Goal: Task Accomplishment & Management: Manage account settings

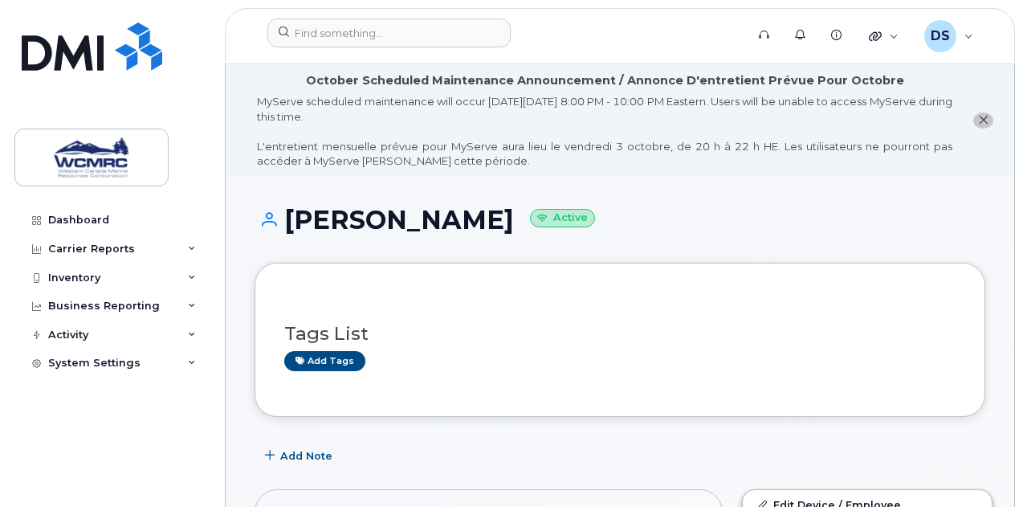
scroll to position [1685, 0]
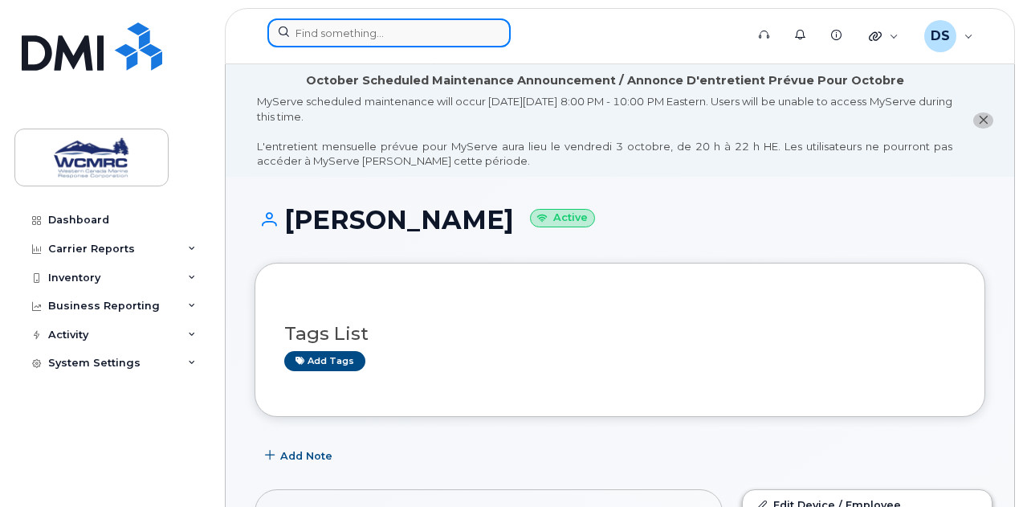
click at [374, 35] on input at bounding box center [388, 32] width 243 height 29
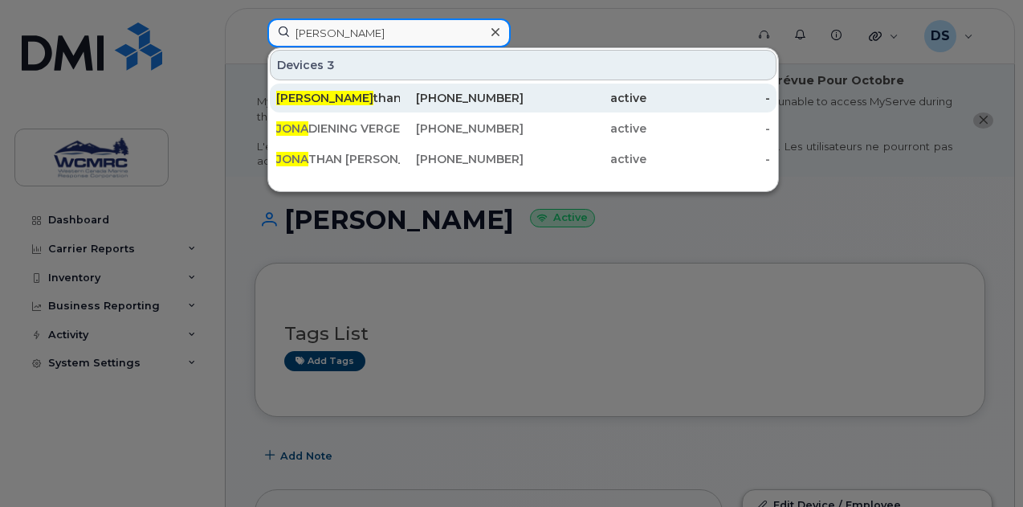
type input "jona"
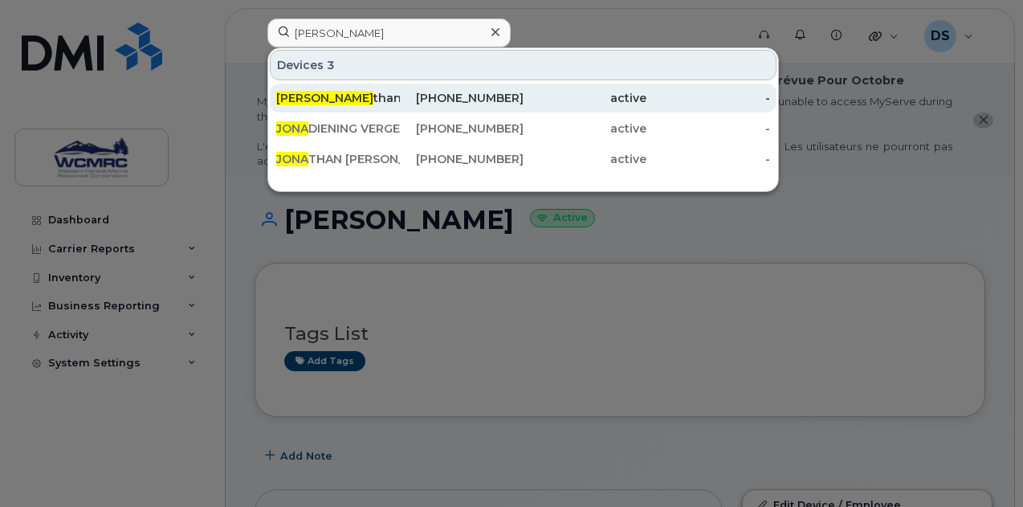
click at [380, 98] on div "Jona than Wray" at bounding box center [338, 98] width 124 height 16
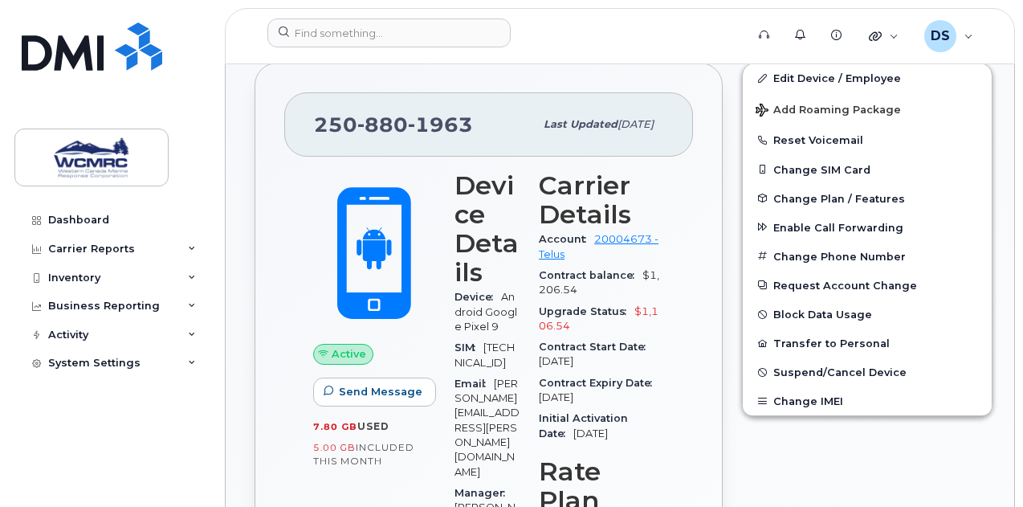
scroll to position [401, 0]
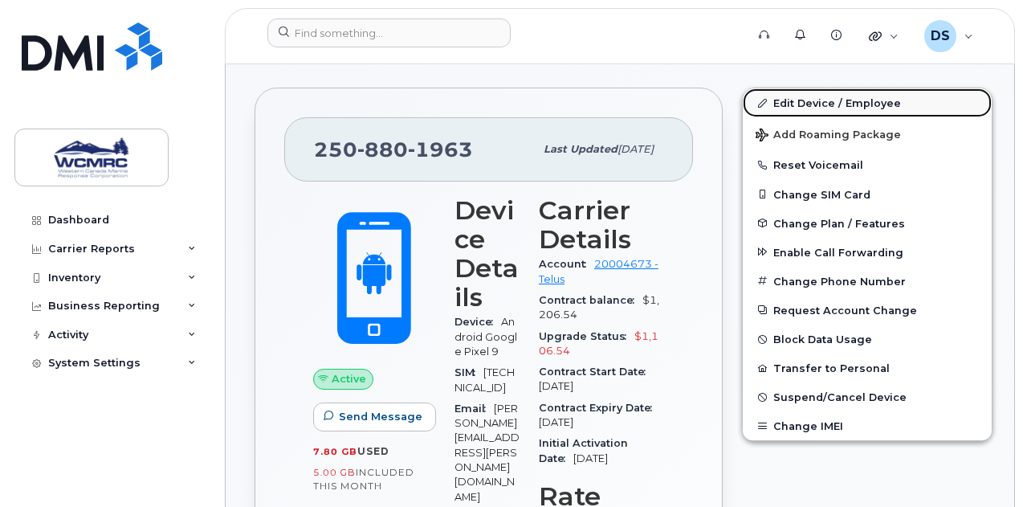
click at [788, 94] on link "Edit Device / Employee" at bounding box center [867, 102] width 249 height 29
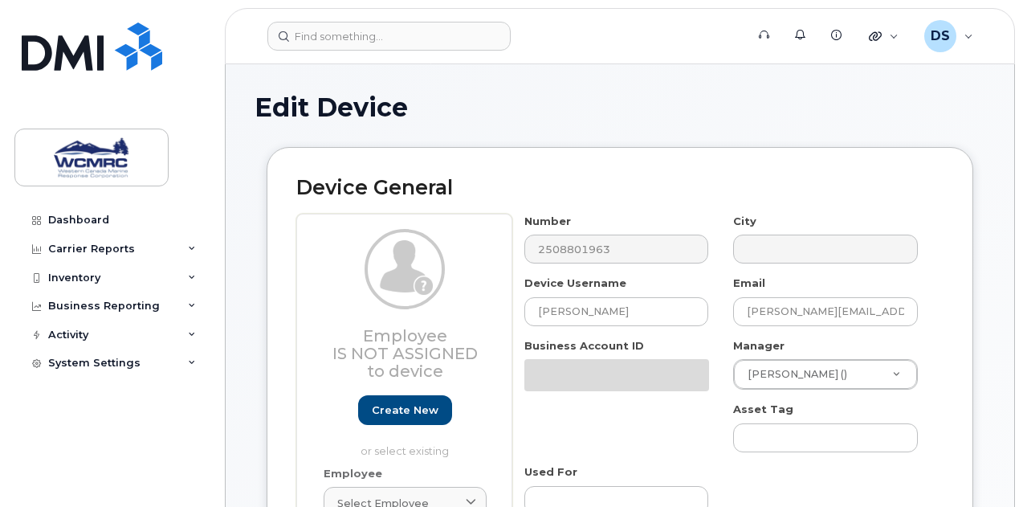
select select "82567"
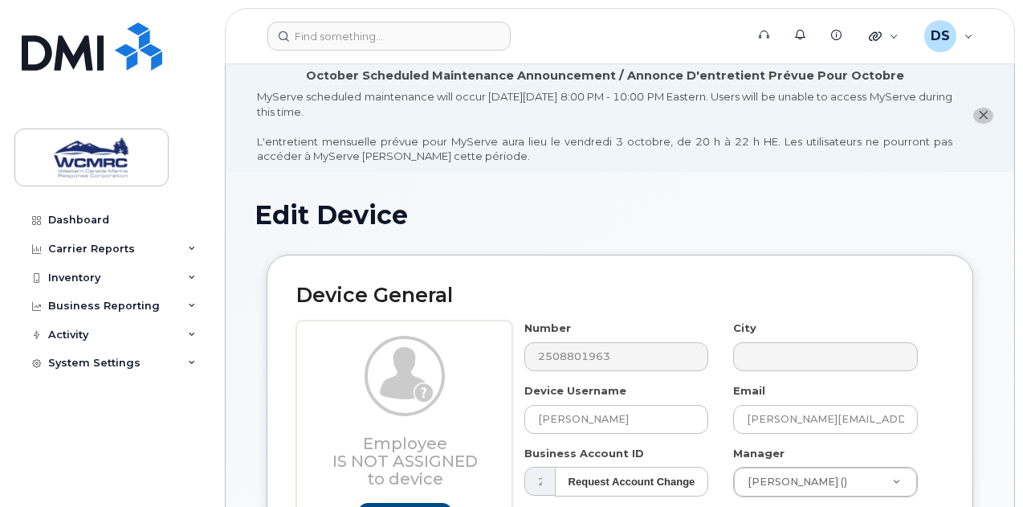
scroll to position [161, 0]
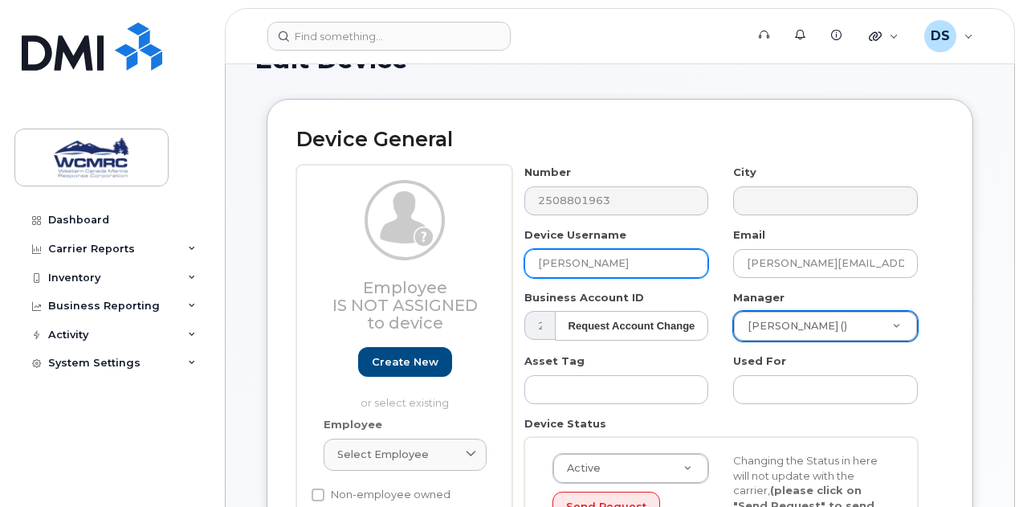
click at [635, 262] on input "[PERSON_NAME]" at bounding box center [616, 263] width 185 height 29
type input "[PERSON_NAME] - re Assign"
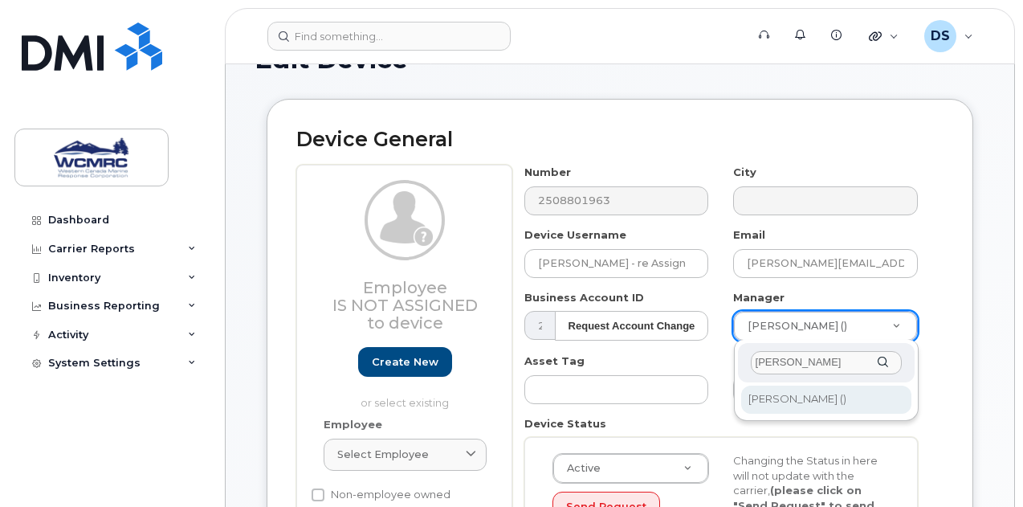
type input "hugh"
type input "12167"
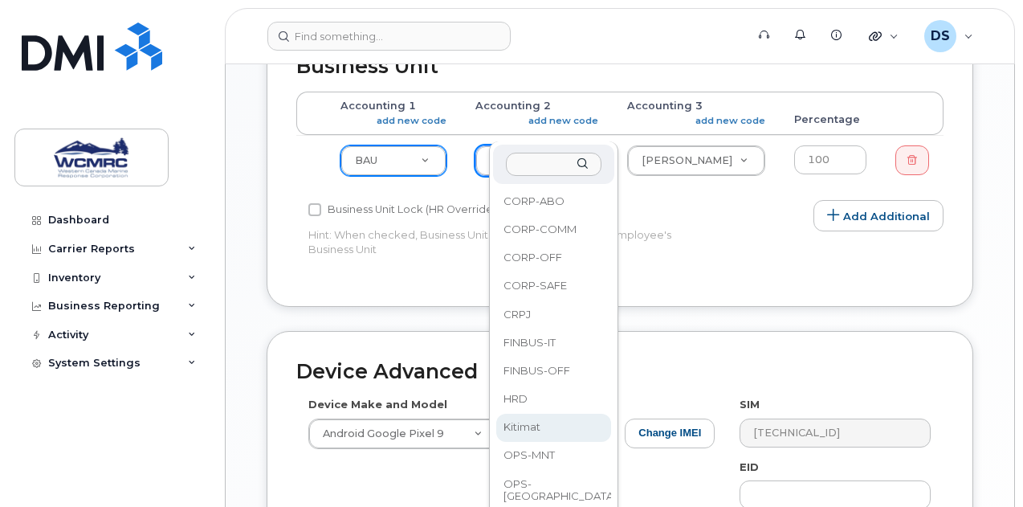
scroll to position [883, 0]
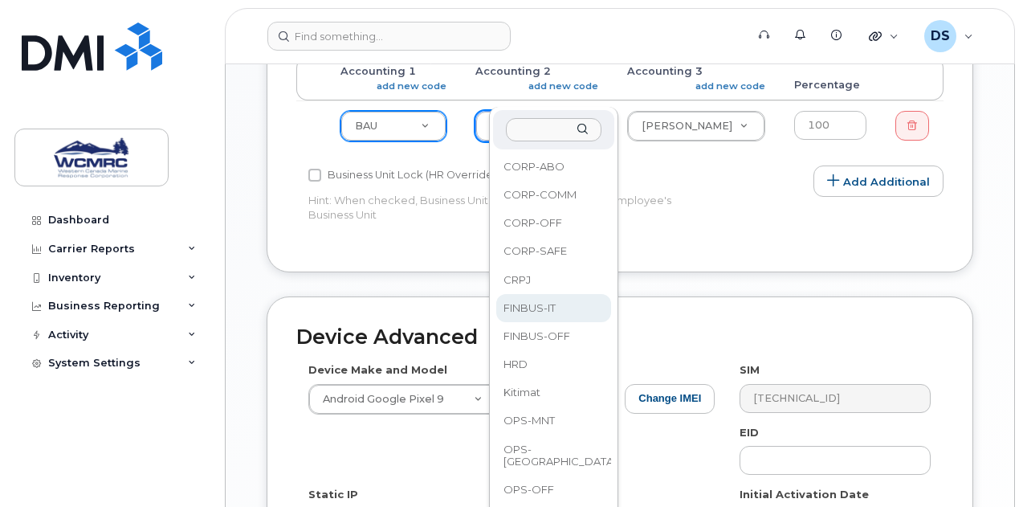
select select "82560"
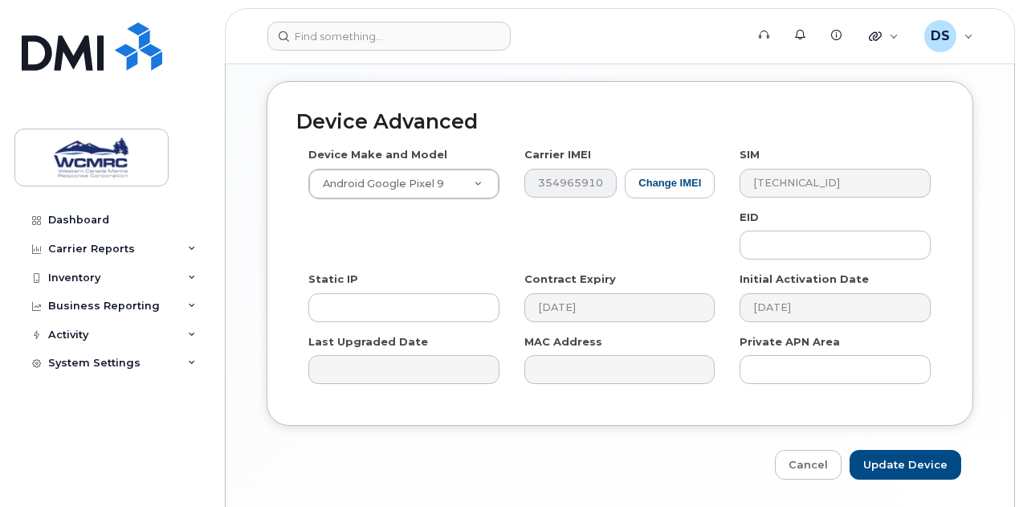
scroll to position [1116, 0]
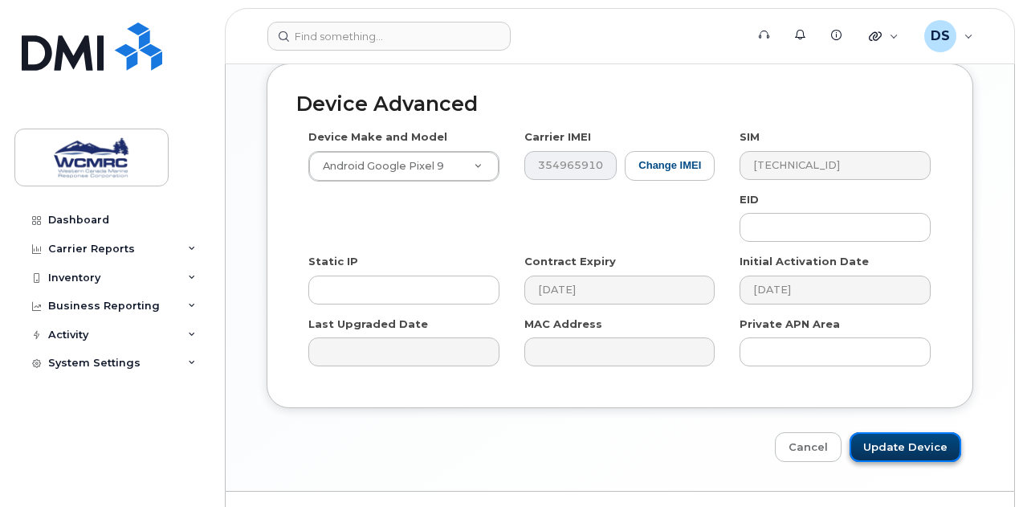
click at [899, 432] on input "Update Device" at bounding box center [905, 447] width 112 height 30
type input "Saving..."
